Goal: Task Accomplishment & Management: Manage account settings

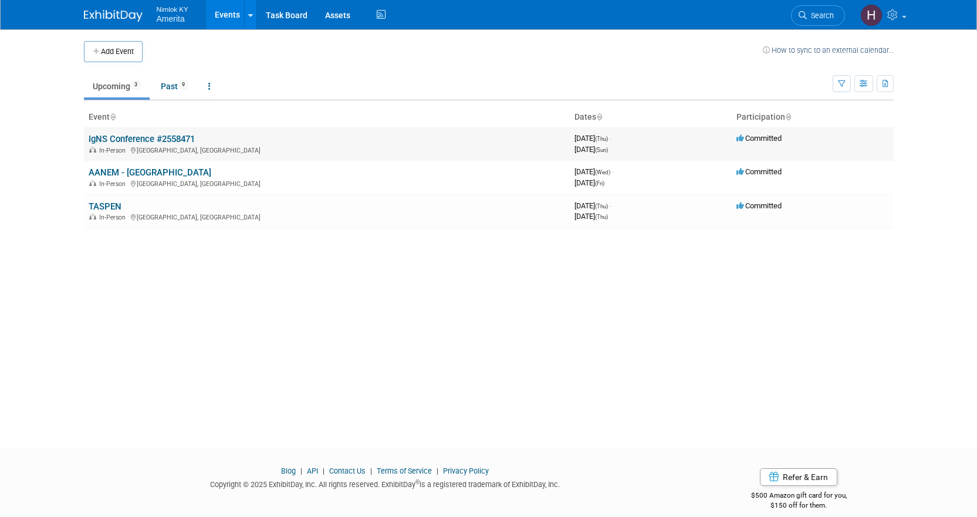
click at [119, 140] on link "IgNS Conference #2558471" at bounding box center [142, 139] width 106 height 11
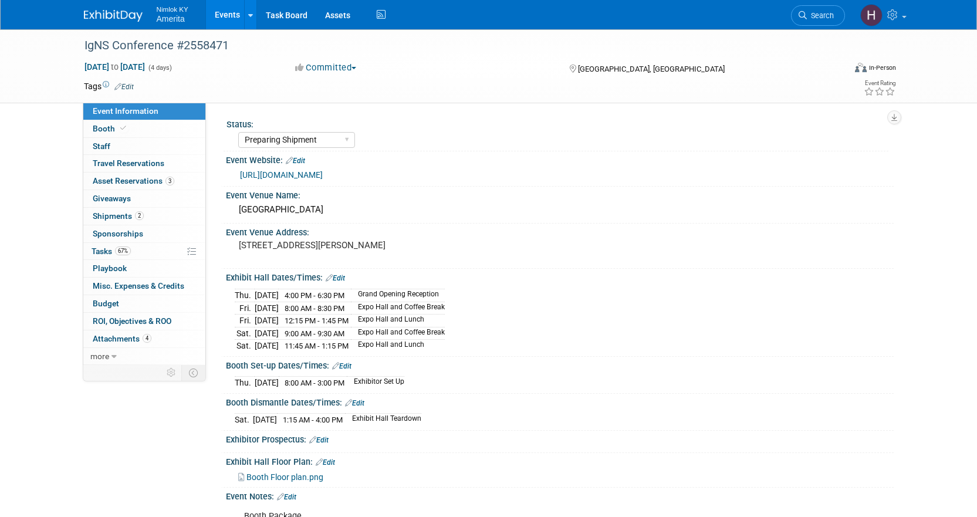
select select "Preparing Shipment"
click at [141, 246] on link "67% Tasks 67%" at bounding box center [144, 251] width 122 height 17
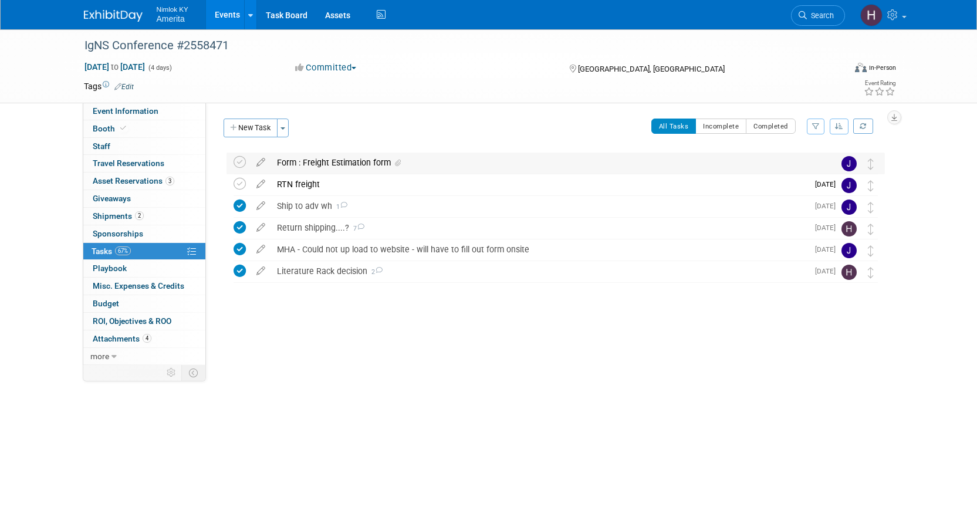
click at [477, 161] on div "Form : Freight Estimation form" at bounding box center [544, 163] width 547 height 20
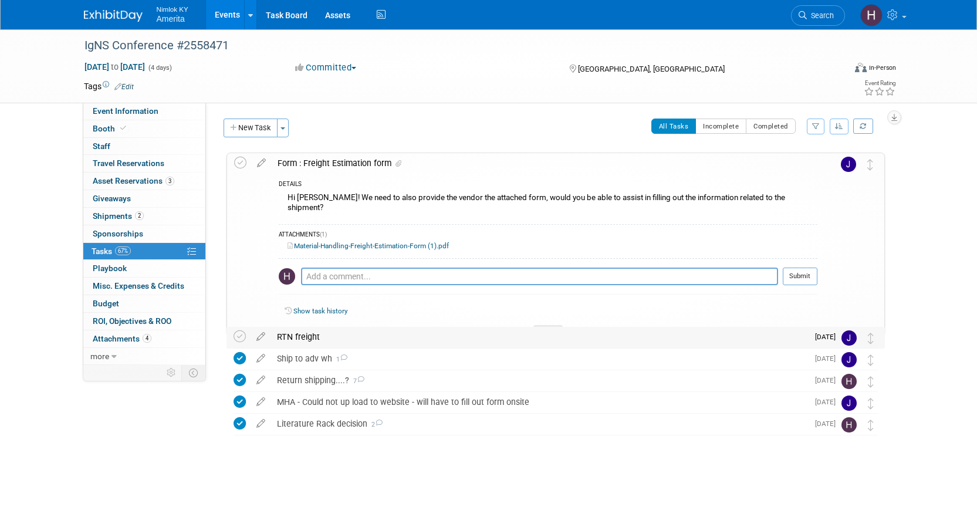
click at [298, 337] on div "RTN freight" at bounding box center [539, 337] width 537 height 20
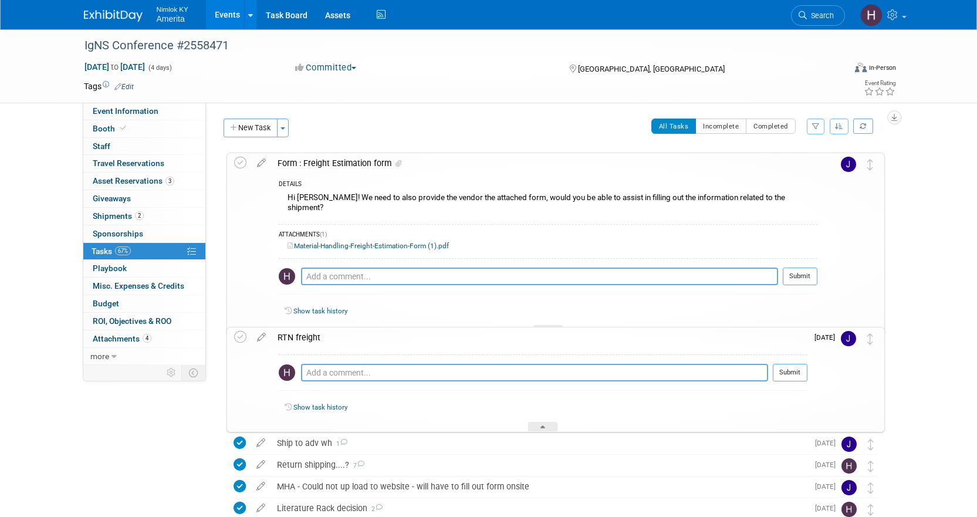
click at [230, 16] on link "Events" at bounding box center [227, 14] width 43 height 29
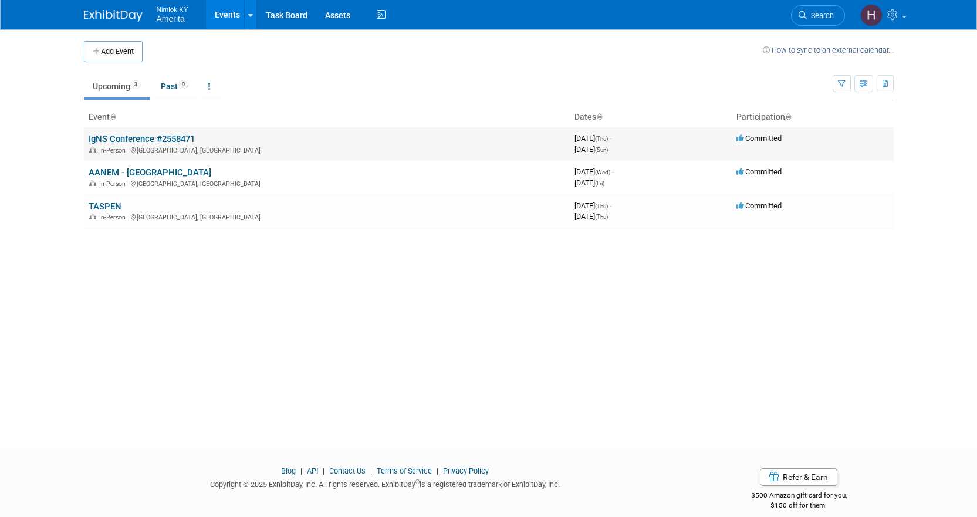
click at [113, 136] on link "IgNS Conference #2558471" at bounding box center [142, 139] width 106 height 11
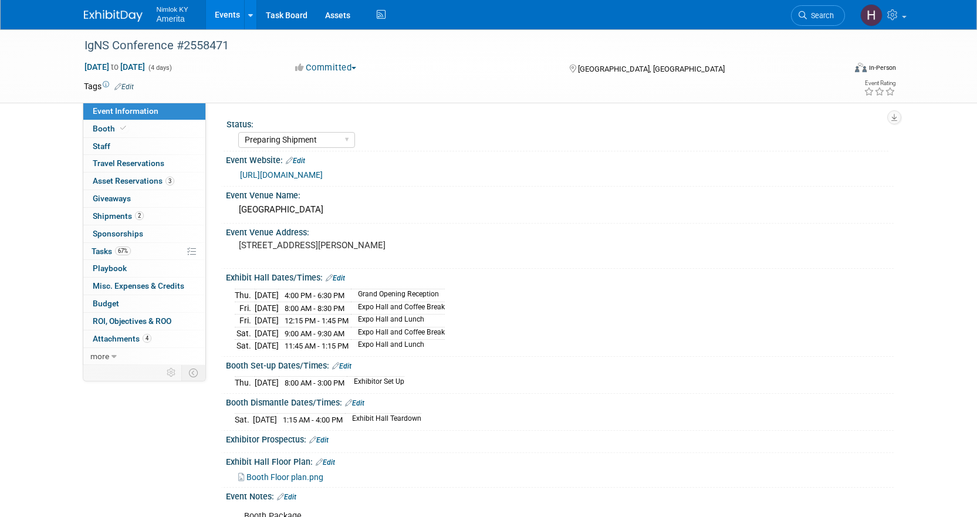
select select "Preparing Shipment"
click at [147, 256] on link "67% Tasks 67%" at bounding box center [144, 251] width 122 height 17
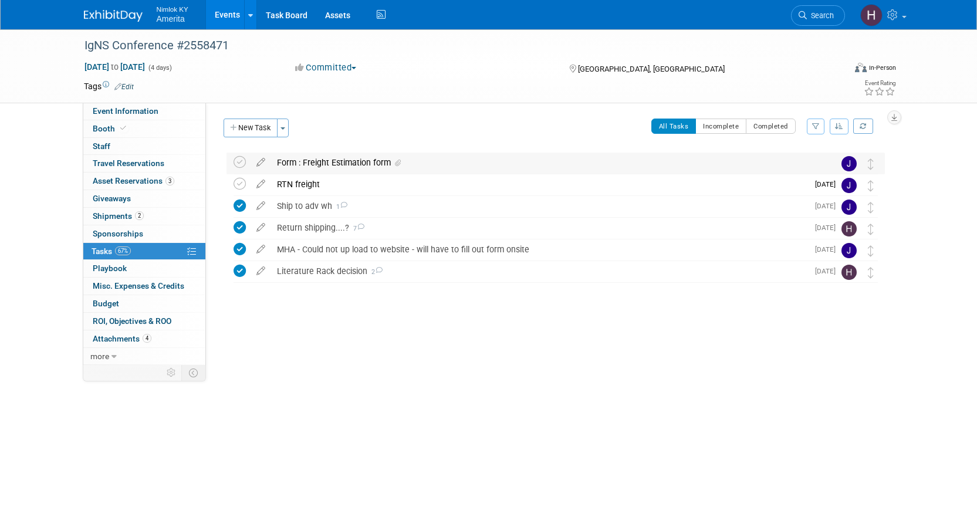
click at [784, 158] on div "Form : Freight Estimation form" at bounding box center [544, 163] width 547 height 20
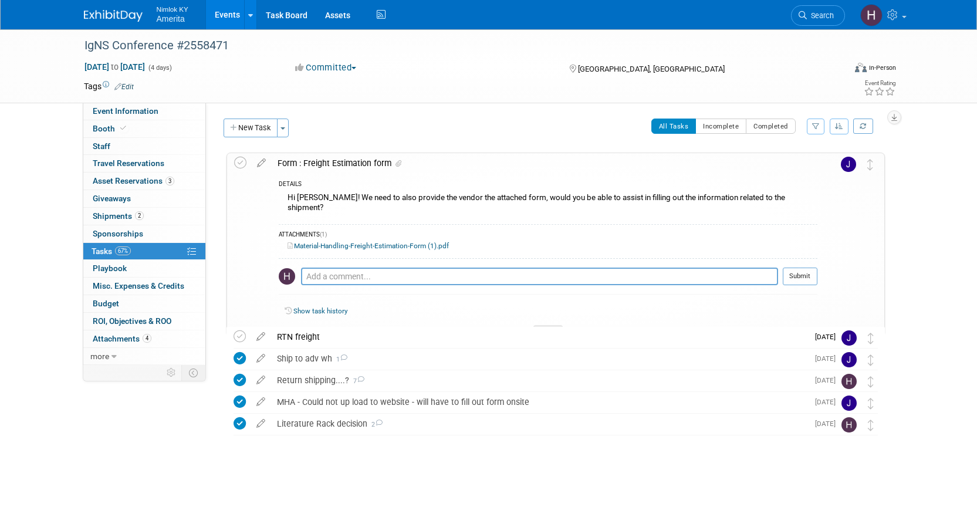
click at [231, 14] on link "Events" at bounding box center [227, 14] width 43 height 29
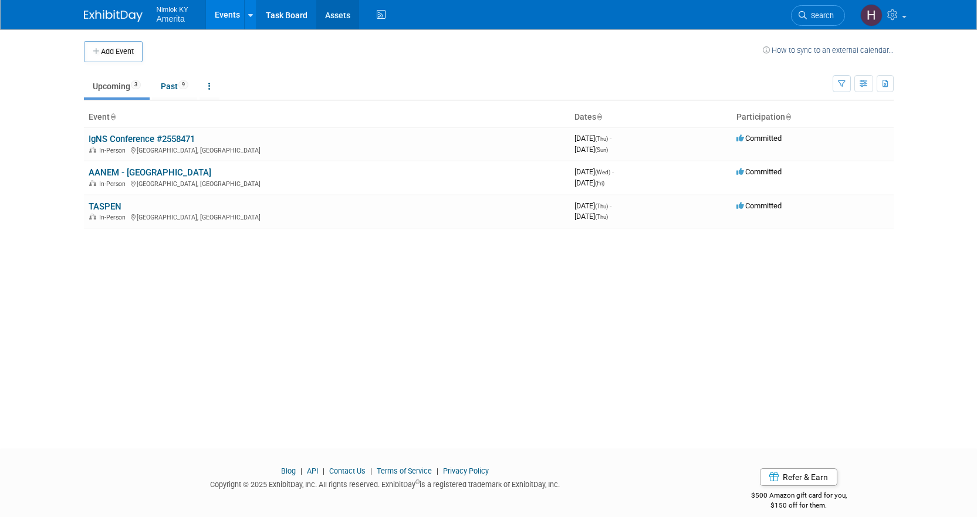
click at [335, 21] on link "Assets" at bounding box center [337, 14] width 43 height 29
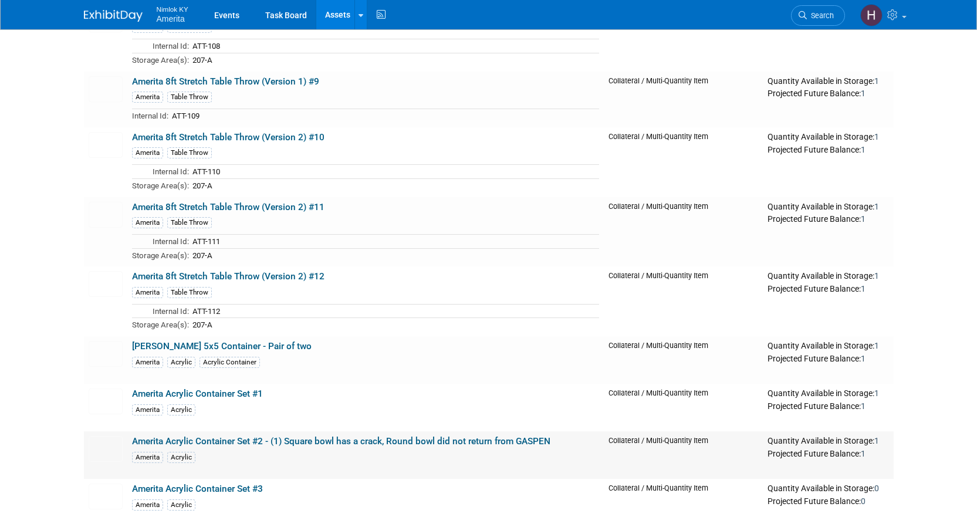
scroll to position [1349, 0]
